Goal: Task Accomplishment & Management: Use online tool/utility

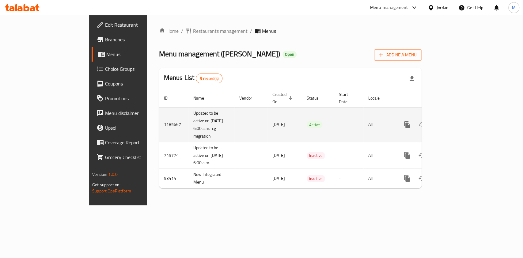
click at [459, 122] on link "enhanced table" at bounding box center [451, 124] width 15 height 15
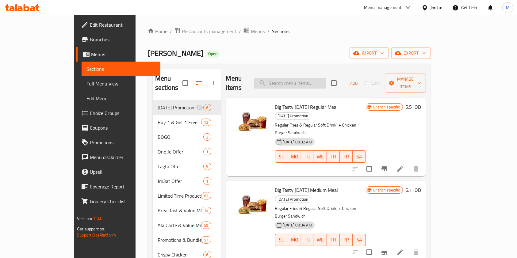
click at [309, 82] on input "search" at bounding box center [290, 83] width 72 height 11
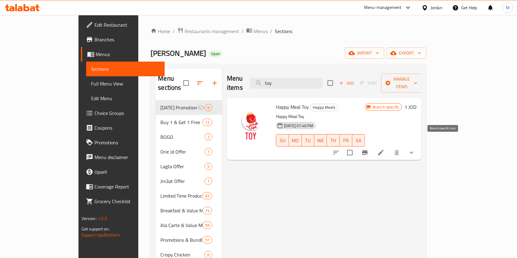
type input "toy"
click at [367, 150] on icon "Branch-specific-item" at bounding box center [365, 152] width 6 height 5
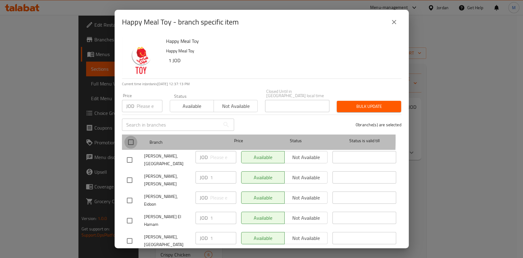
click at [129, 136] on input "checkbox" at bounding box center [130, 142] width 13 height 13
checkbox input "true"
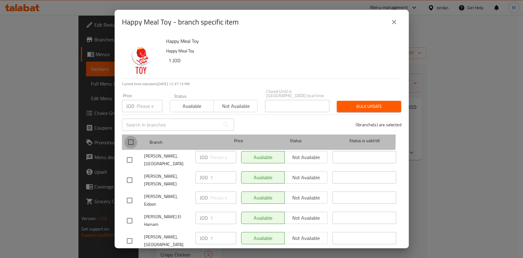
checkbox input "true"
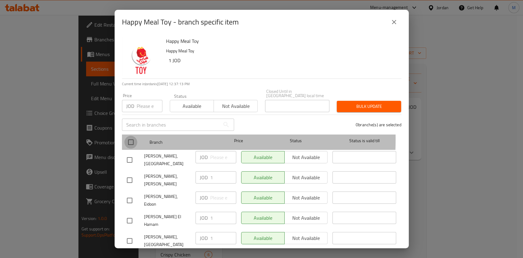
checkbox input "true"
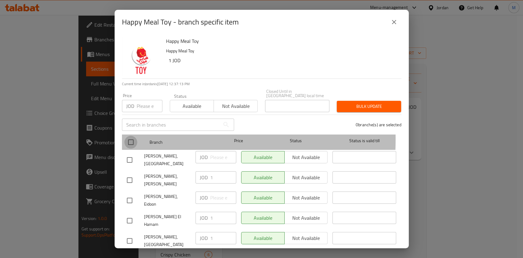
checkbox input "true"
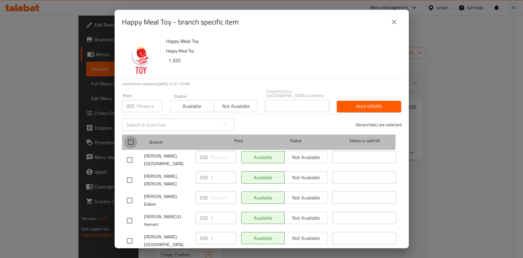
checkbox input "true"
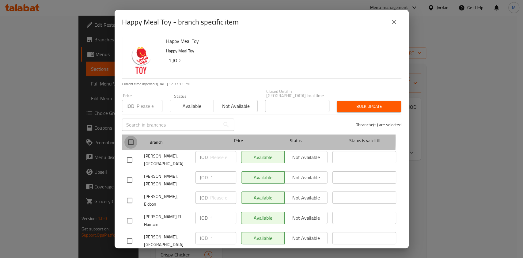
checkbox input "true"
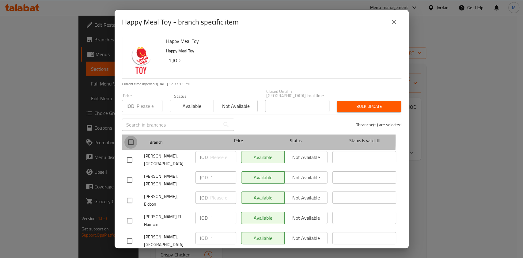
checkbox input "true"
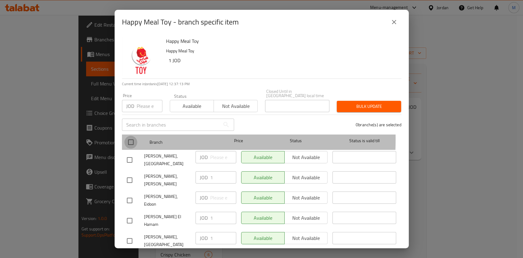
checkbox input "true"
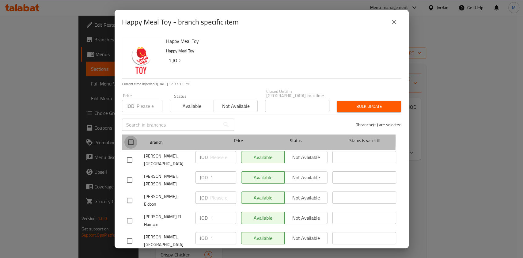
checkbox input "true"
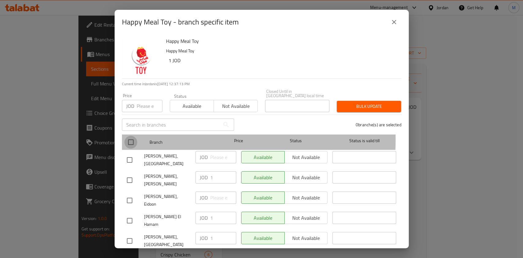
checkbox input "true"
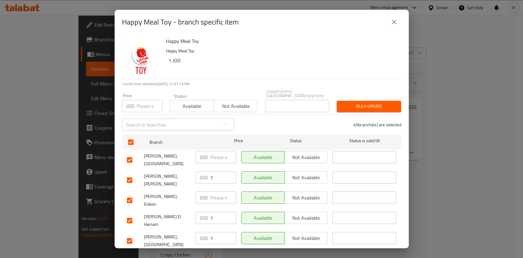
click at [218, 102] on span "Not available" at bounding box center [235, 106] width 39 height 9
click at [366, 103] on span "Bulk update" at bounding box center [369, 107] width 55 height 8
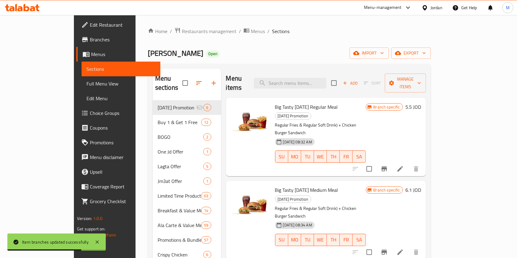
click at [267, 28] on li "/" at bounding box center [268, 31] width 2 height 7
click at [251, 29] on span "Menus" at bounding box center [258, 31] width 14 height 7
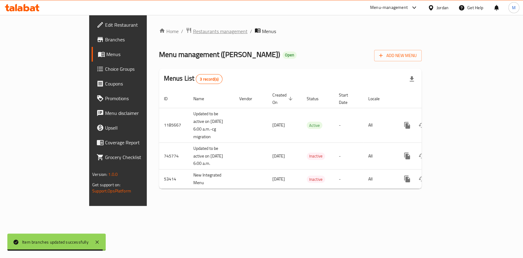
click at [193, 33] on span "Restaurants management" at bounding box center [220, 31] width 55 height 7
